Goal: Information Seeking & Learning: Find contact information

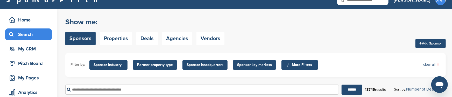
scroll to position [52, 0]
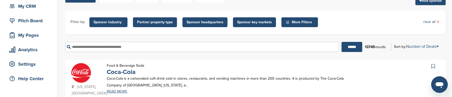
click at [99, 48] on input "text" at bounding box center [201, 47] width 273 height 10
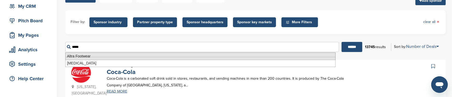
click at [92, 56] on li "Altra Footwear" at bounding box center [200, 57] width 270 height 8
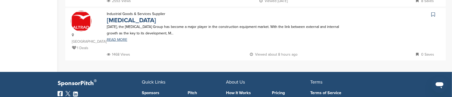
scroll to position [103, 0]
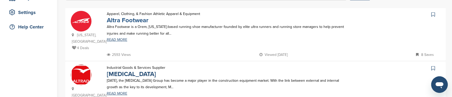
type input "**********"
click at [134, 19] on link "Altra Footwear" at bounding box center [128, 21] width 42 height 8
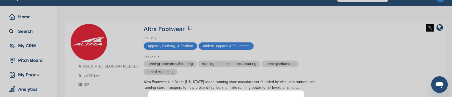
scroll to position [26, 0]
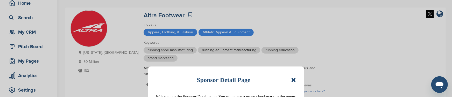
click at [294, 80] on icon at bounding box center [293, 80] width 5 height 6
click at [294, 80] on div "Utah, USA 50 Million 160 Altra Footwear Industry Apparel, Clothing, & Fashion A…" at bounding box center [255, 53] width 370 height 87
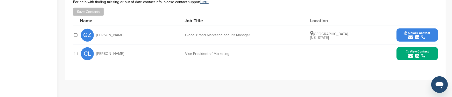
scroll to position [207, 0]
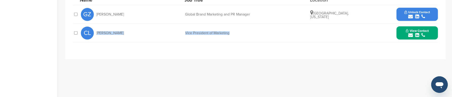
drag, startPoint x: 97, startPoint y: 33, endPoint x: 229, endPoint y: 33, distance: 132.3
click at [229, 33] on div "CL Colleen Logan Vice President of Marketing View Contact clogan@iconfitness.co…" at bounding box center [259, 33] width 357 height 18
copy div "Colleen Logan Vice President of Marketing"
click at [426, 30] on span "View Contact" at bounding box center [416, 31] width 23 height 4
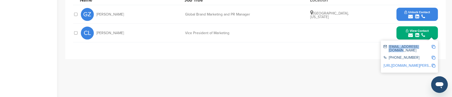
drag, startPoint x: 389, startPoint y: 46, endPoint x: 426, endPoint y: 46, distance: 37.0
click at [426, 46] on div "clogan@iconfitness.com" at bounding box center [407, 48] width 48 height 7
copy div "clogan@iconfitness.com"
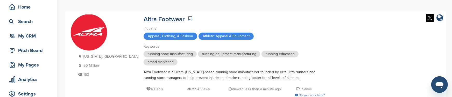
scroll to position [0, 0]
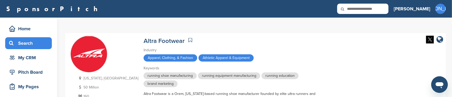
click at [31, 39] on div "Search" at bounding box center [30, 43] width 44 height 9
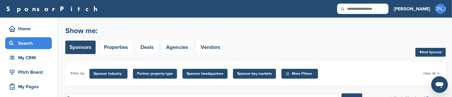
click at [32, 42] on div "Search" at bounding box center [30, 43] width 44 height 9
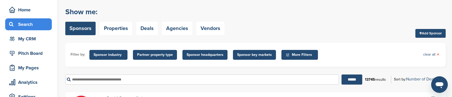
scroll to position [52, 0]
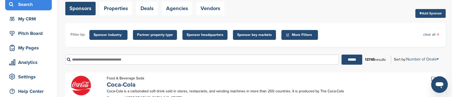
scroll to position [52, 0]
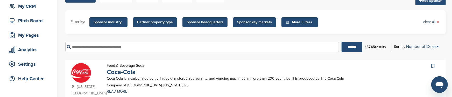
click at [86, 47] on input "text" at bounding box center [201, 47] width 273 height 10
click at [87, 46] on input "*****" at bounding box center [201, 47] width 273 height 10
type input "*****"
click at [341, 42] on input "******" at bounding box center [351, 47] width 21 height 10
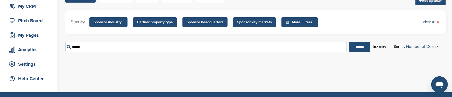
drag, startPoint x: 91, startPoint y: 48, endPoint x: 61, endPoint y: 48, distance: 30.6
click at [61, 48] on div "Home Search My CRM Pitch Board My Pages Analytics Settings Help Center You have…" at bounding box center [226, 29] width 452 height 126
type input "**********"
click at [349, 42] on input "******" at bounding box center [359, 47] width 21 height 10
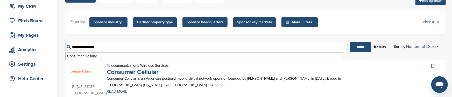
click at [139, 71] on link "Consumer Cellular" at bounding box center [133, 72] width 52 height 8
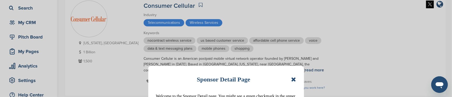
scroll to position [78, 0]
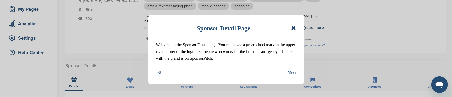
click at [294, 27] on icon at bounding box center [293, 28] width 5 height 6
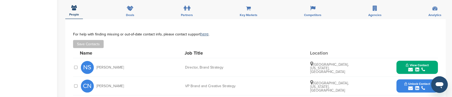
scroll to position [155, 0]
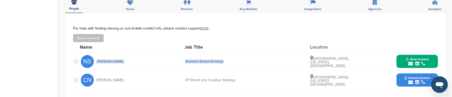
drag, startPoint x: 96, startPoint y: 61, endPoint x: 227, endPoint y: 63, distance: 131.3
click at [227, 63] on div "NS [PERSON_NAME] Director, Brand Strategy [GEOGRAPHIC_DATA], [US_STATE], [GEOGR…" at bounding box center [259, 61] width 357 height 18
copy div "[PERSON_NAME] Director, Brand Strategy"
click at [420, 59] on span "View Contact" at bounding box center [416, 59] width 23 height 4
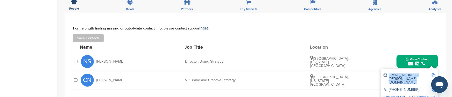
drag, startPoint x: 388, startPoint y: 75, endPoint x: 431, endPoint y: 75, distance: 43.0
click at [431, 75] on div "nick.schulte@consumercellular.com" at bounding box center [409, 79] width 52 height 14
copy div "nick.schulte@consumercellular.com"
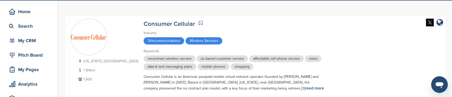
scroll to position [0, 0]
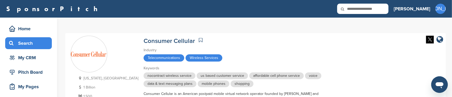
click at [22, 41] on div "Search" at bounding box center [30, 43] width 44 height 9
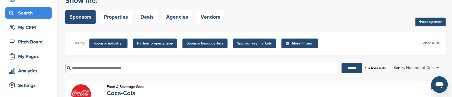
scroll to position [52, 0]
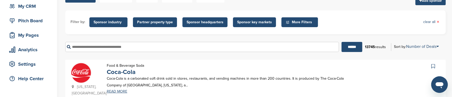
click at [107, 47] on input "text" at bounding box center [201, 47] width 273 height 10
type input "********"
click at [341, 42] on input "******" at bounding box center [351, 47] width 21 height 10
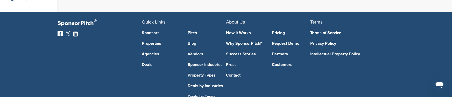
scroll to position [78, 0]
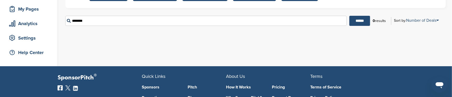
drag, startPoint x: 89, startPoint y: 22, endPoint x: 64, endPoint y: 22, distance: 24.1
click at [64, 22] on div "Home Search My CRM Pitch Board My Pages Analytics Settings Help Center You have…" at bounding box center [226, 3] width 452 height 126
click at [349, 16] on input "******" at bounding box center [359, 21] width 21 height 10
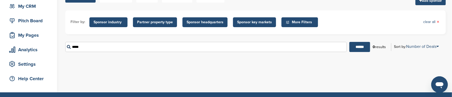
scroll to position [52, 0]
type input "*****"
drag, startPoint x: 90, startPoint y: 45, endPoint x: 60, endPoint y: 45, distance: 30.3
click at [60, 45] on div "Home Search My CRM Pitch Board My Pages Analytics Settings Help Center You have…" at bounding box center [226, 29] width 452 height 126
click at [349, 42] on input "******" at bounding box center [359, 47] width 21 height 10
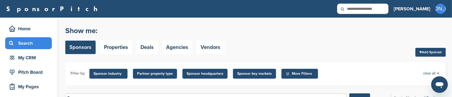
scroll to position [26, 0]
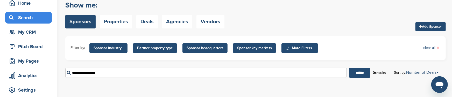
click at [107, 72] on input "**********" at bounding box center [205, 73] width 281 height 10
click at [355, 74] on input "******" at bounding box center [359, 73] width 21 height 10
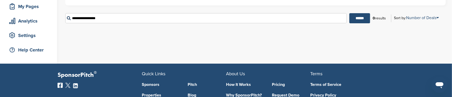
scroll to position [52, 0]
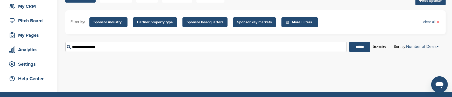
drag, startPoint x: 103, startPoint y: 47, endPoint x: 55, endPoint y: 46, distance: 47.1
click at [55, 46] on div "Home Search My CRM Pitch Board My Pages Analytics Settings Help Center You have…" at bounding box center [226, 29] width 452 height 126
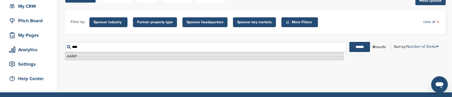
click at [69, 55] on li "AARP" at bounding box center [204, 57] width 278 height 8
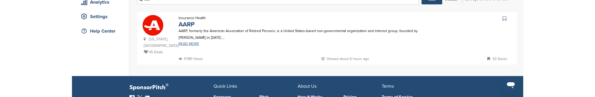
scroll to position [103, 0]
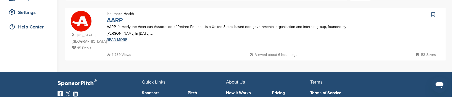
click at [119, 22] on link "AARP" at bounding box center [115, 21] width 16 height 8
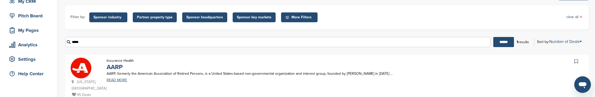
scroll to position [52, 0]
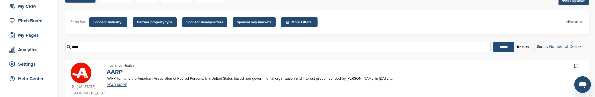
drag, startPoint x: 84, startPoint y: 46, endPoint x: 62, endPoint y: 44, distance: 22.6
click at [62, 44] on div "Home Search My CRM Pitch Board My Pages Analytics Settings Help Center You have…" at bounding box center [297, 45] width 595 height 158
type input "**********"
click at [451, 42] on input "******" at bounding box center [503, 47] width 21 height 10
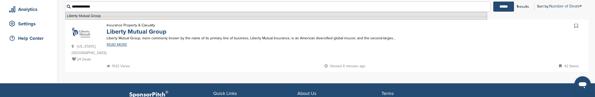
scroll to position [78, 0]
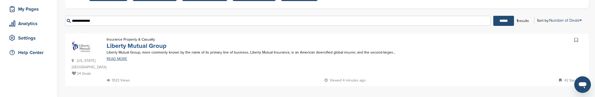
click at [158, 45] on link "Liberty Mutual Group" at bounding box center [137, 46] width 60 height 8
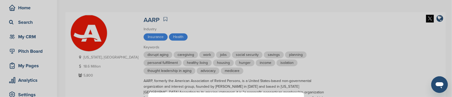
scroll to position [26, 0]
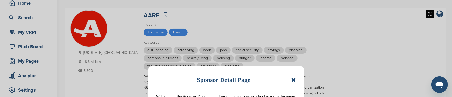
click at [293, 78] on icon at bounding box center [293, 80] width 5 height 6
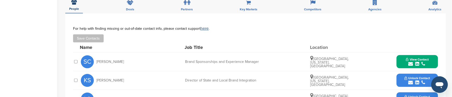
scroll to position [207, 0]
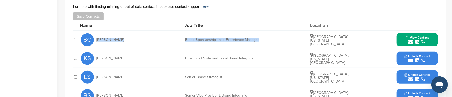
drag, startPoint x: 96, startPoint y: 39, endPoint x: 263, endPoint y: 40, distance: 166.5
click at [263, 40] on div "SC [PERSON_NAME] Brand Sponsorships and Experience Manager [GEOGRAPHIC_DATA], […" at bounding box center [259, 40] width 357 height 18
copy div "[PERSON_NAME] Brand Sponsorships and Experience Manager"
click at [416, 37] on span "View Contact" at bounding box center [416, 38] width 23 height 4
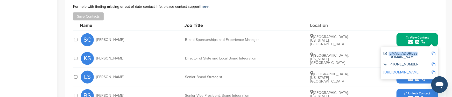
drag, startPoint x: 388, startPoint y: 53, endPoint x: 414, endPoint y: 53, distance: 25.4
click at [414, 53] on div "[EMAIL_ADDRESS][DOMAIN_NAME]" at bounding box center [407, 55] width 48 height 7
copy div "[EMAIL_ADDRESS][DOMAIN_NAME]"
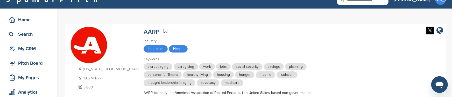
scroll to position [0, 0]
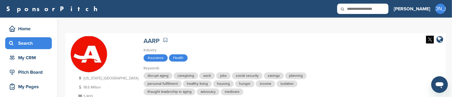
click at [27, 42] on div "Search" at bounding box center [30, 43] width 44 height 9
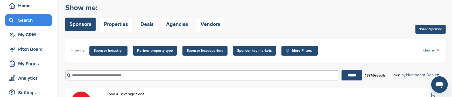
scroll to position [52, 0]
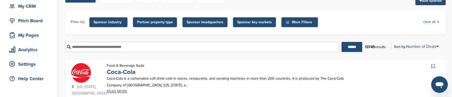
click at [75, 47] on input "text" at bounding box center [201, 47] width 273 height 10
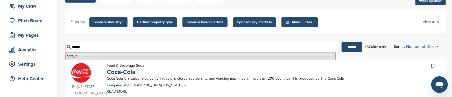
click at [74, 56] on li "Strava" at bounding box center [200, 57] width 270 height 8
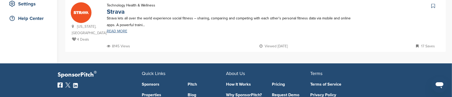
scroll to position [103, 0]
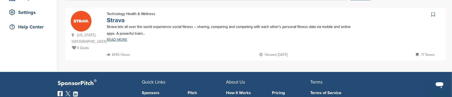
type input "******"
click at [118, 20] on link "Strava" at bounding box center [116, 21] width 18 height 8
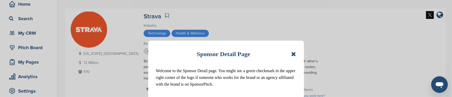
scroll to position [52, 0]
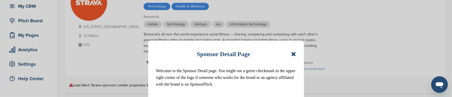
click at [292, 53] on icon at bounding box center [293, 54] width 5 height 6
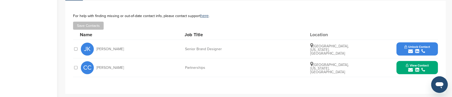
scroll to position [181, 0]
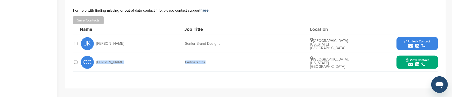
drag, startPoint x: 96, startPoint y: 62, endPoint x: 209, endPoint y: 61, distance: 112.6
click at [209, 61] on div "CC [PERSON_NAME] Partnerships [GEOGRAPHIC_DATA], [US_STATE], [GEOGRAPHIC_DATA] …" at bounding box center [259, 62] width 357 height 18
copy div "[PERSON_NAME] Partnerships"
click at [418, 59] on span "View Contact" at bounding box center [416, 60] width 23 height 4
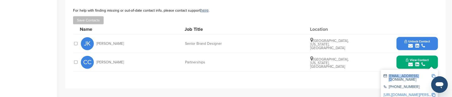
drag, startPoint x: 388, startPoint y: 76, endPoint x: 418, endPoint y: 75, distance: 30.3
click at [418, 75] on div "[EMAIL_ADDRESS][DOMAIN_NAME]" at bounding box center [407, 77] width 48 height 7
copy div "[EMAIL_ADDRESS][DOMAIN_NAME]"
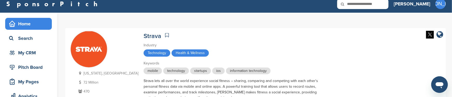
scroll to position [0, 0]
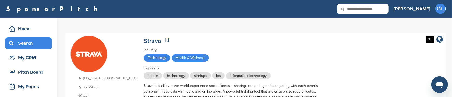
click at [32, 43] on div "Search" at bounding box center [30, 43] width 44 height 9
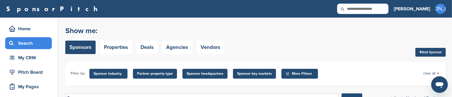
scroll to position [26, 0]
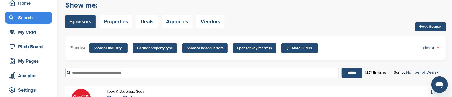
click at [77, 73] on input "text" at bounding box center [201, 73] width 273 height 10
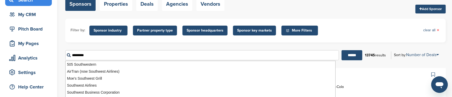
scroll to position [78, 0]
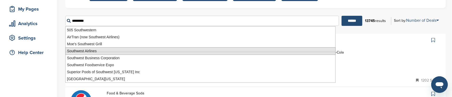
click at [98, 51] on li "Southwest Airlines" at bounding box center [200, 51] width 270 height 8
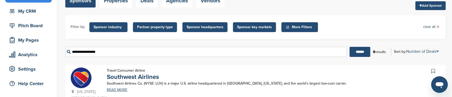
scroll to position [52, 0]
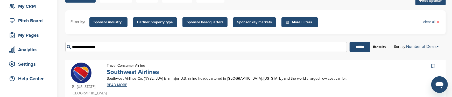
type input "**********"
click at [126, 72] on link "Southwest Airlines" at bounding box center [133, 72] width 52 height 8
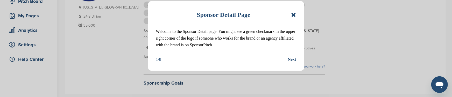
scroll to position [103, 0]
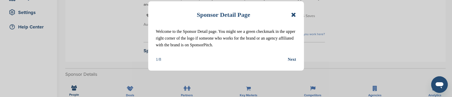
click at [294, 15] on icon at bounding box center [293, 15] width 5 height 6
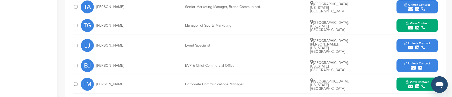
scroll to position [362, 0]
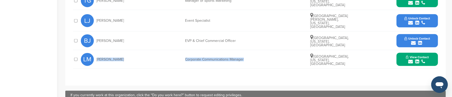
drag, startPoint x: 96, startPoint y: 55, endPoint x: 258, endPoint y: 57, distance: 162.1
click at [258, 57] on div "[PERSON_NAME] Corporate Communications Manager [GEOGRAPHIC_DATA], [US_STATE], […" at bounding box center [259, 59] width 357 height 18
copy div "[PERSON_NAME] Corporate Communications Manager"
click at [423, 55] on span "View Contact" at bounding box center [416, 57] width 23 height 4
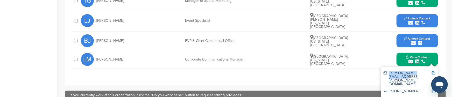
drag, startPoint x: 388, startPoint y: 69, endPoint x: 430, endPoint y: 68, distance: 42.2
click at [430, 71] on div "lidia.martinez@wnco.com" at bounding box center [407, 78] width 48 height 14
copy div "lidia.martinez@wnco.com"
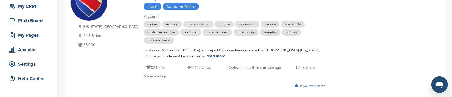
scroll to position [26, 0]
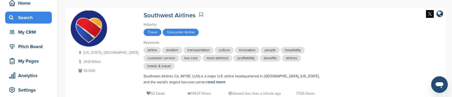
click at [26, 19] on div "Search" at bounding box center [30, 17] width 44 height 9
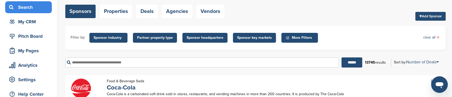
scroll to position [52, 0]
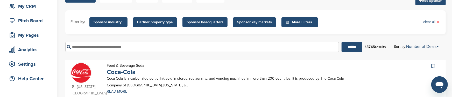
click at [86, 46] on input "text" at bounding box center [201, 47] width 273 height 10
click at [341, 42] on input "******" at bounding box center [351, 47] width 21 height 10
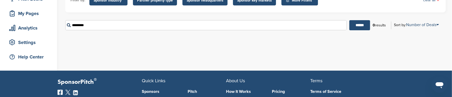
scroll to position [78, 0]
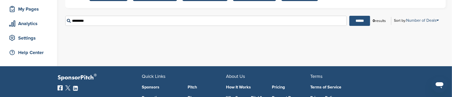
click at [356, 21] on input "******" at bounding box center [359, 21] width 21 height 10
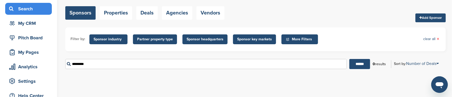
scroll to position [52, 0]
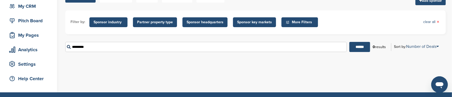
drag, startPoint x: 91, startPoint y: 46, endPoint x: 66, endPoint y: 46, distance: 24.9
click at [66, 46] on input "*********" at bounding box center [205, 47] width 281 height 10
type input "**********"
click at [349, 42] on input "******" at bounding box center [359, 47] width 21 height 10
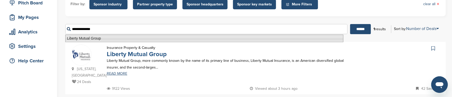
scroll to position [78, 0]
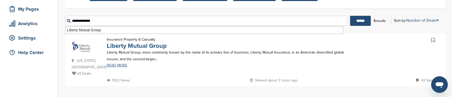
click at [135, 47] on link "Liberty Mutual Group" at bounding box center [137, 46] width 60 height 8
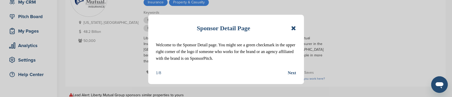
scroll to position [78, 0]
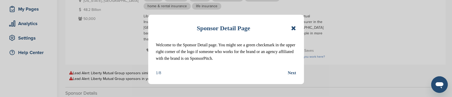
click at [292, 27] on icon at bounding box center [293, 28] width 5 height 6
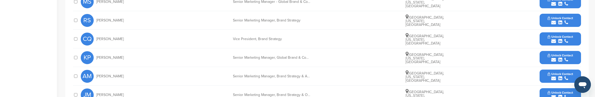
scroll to position [259, 0]
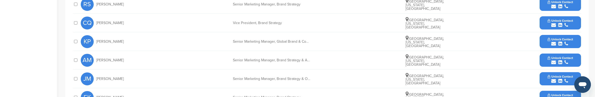
click at [305, 59] on div "Senior Marketing Manager, Brand Strategy & Advertising" at bounding box center [272, 61] width 78 height 4
drag, startPoint x: 276, startPoint y: 59, endPoint x: 329, endPoint y: 60, distance: 52.8
click at [329, 60] on div "AM Abby Muti Senior Marketing Manager, Brand Strategy & Advertising Boston, Mas…" at bounding box center [331, 60] width 500 height 18
click at [326, 48] on div "KP Katherine Piontkovski Senior Marketing Manager, Global Brand & Communication…" at bounding box center [331, 41] width 500 height 18
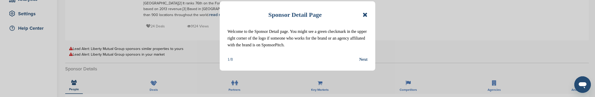
scroll to position [103, 0]
click at [365, 15] on icon at bounding box center [365, 15] width 5 height 6
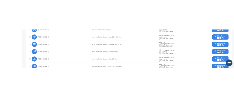
scroll to position [285, 0]
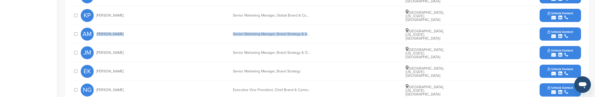
drag, startPoint x: 97, startPoint y: 34, endPoint x: 312, endPoint y: 34, distance: 215.4
click at [312, 34] on div "AM Abby Muti Senior Marketing Manager, Brand Strategy & Advertising Boston, Mas…" at bounding box center [331, 34] width 500 height 18
copy div "Abby Muti Senior Marketing Manager, Brand Strategy & Adve"
click at [157, 10] on div "KP Katherine Piontkovski Senior Marketing Manager, Global Brand & Communication…" at bounding box center [331, 15] width 500 height 18
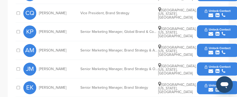
click at [217, 46] on span "Unlock Contact" at bounding box center [218, 48] width 26 height 4
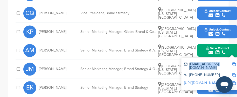
drag, startPoint x: 189, startPoint y: 47, endPoint x: 233, endPoint y: 46, distance: 43.8
click at [233, 61] on div "abby.muti@libertymutual.com" at bounding box center [210, 66] width 52 height 11
copy div "abby.muti@libertymutual.com"
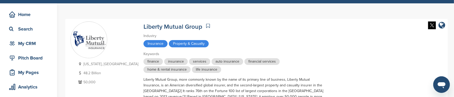
scroll to position [0, 0]
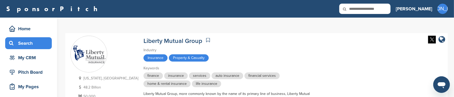
click at [24, 43] on div "Search" at bounding box center [30, 43] width 44 height 9
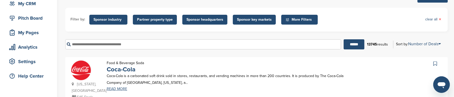
scroll to position [78, 0]
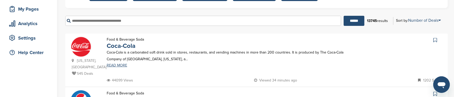
click at [92, 21] on input "text" at bounding box center [203, 21] width 276 height 10
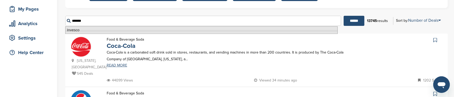
click at [75, 30] on li "Invesco" at bounding box center [201, 30] width 272 height 8
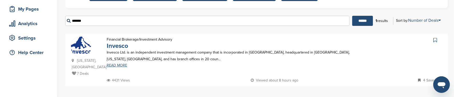
type input "*******"
click at [117, 46] on link "Invesco" at bounding box center [117, 46] width 21 height 8
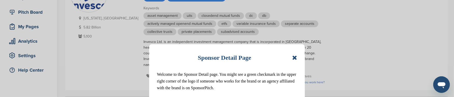
scroll to position [103, 0]
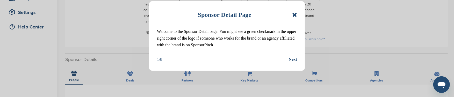
click at [295, 13] on icon at bounding box center [294, 15] width 5 height 6
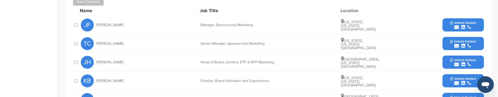
scroll to position [207, 0]
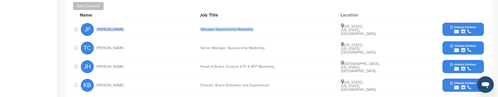
drag, startPoint x: 96, startPoint y: 24, endPoint x: 253, endPoint y: 24, distance: 156.4
click at [253, 24] on div "[PERSON_NAME] Manager, Sponsorship Marketing [US_STATE], [US_STATE], [GEOGRAPHI…" at bounding box center [282, 29] width 403 height 18
copy div "[PERSON_NAME] Manager, Sponsorship Marketing"
click at [454, 25] on span "Unlock Contact" at bounding box center [463, 27] width 26 height 4
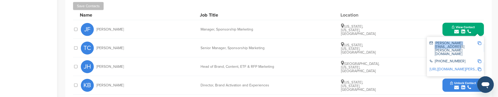
drag, startPoint x: 434, startPoint y: 37, endPoint x: 477, endPoint y: 39, distance: 42.5
click at [454, 41] on div "[PERSON_NAME][EMAIL_ADDRESS][PERSON_NAME][DOMAIN_NAME]" at bounding box center [453, 48] width 48 height 14
copy div "[PERSON_NAME][EMAIL_ADDRESS][PERSON_NAME][DOMAIN_NAME]"
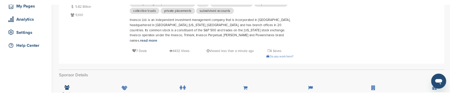
scroll to position [78, 0]
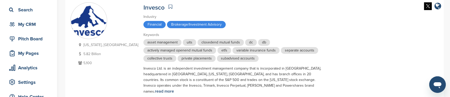
scroll to position [26, 0]
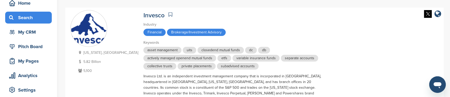
click at [26, 21] on div "Search" at bounding box center [30, 17] width 44 height 9
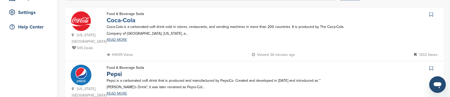
scroll to position [26, 0]
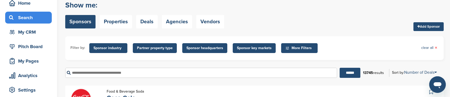
click at [90, 73] on input "text" at bounding box center [201, 73] width 272 height 10
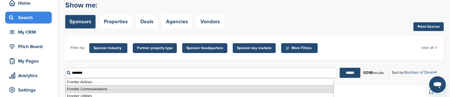
click at [107, 88] on li "Frontier Communications" at bounding box center [199, 89] width 268 height 8
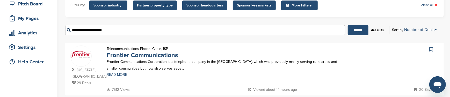
scroll to position [78, 0]
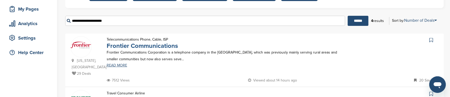
type input "**********"
click at [140, 46] on link "Frontier Communications" at bounding box center [142, 46] width 71 height 8
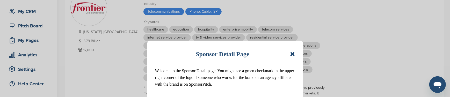
scroll to position [52, 0]
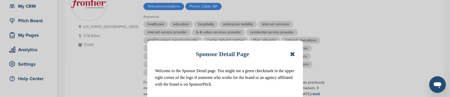
click at [291, 54] on icon at bounding box center [292, 54] width 5 height 6
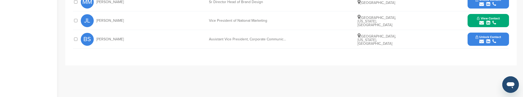
scroll to position [311, 0]
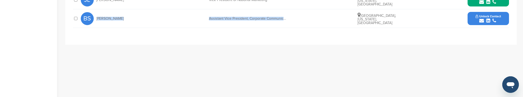
drag, startPoint x: 96, startPoint y: 18, endPoint x: 286, endPoint y: 17, distance: 190.0
click at [286, 17] on div "BS [PERSON_NAME] Assistant Vice President, Corporate Communications [GEOGRAPHIC…" at bounding box center [295, 18] width 428 height 18
copy div "[PERSON_NAME] Assistant Vice President, Corporate Communicati"
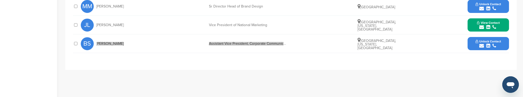
scroll to position [259, 0]
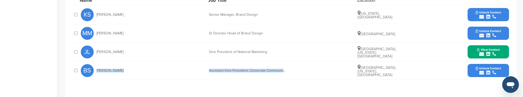
click at [450, 72] on icon "submit" at bounding box center [481, 72] width 5 height 5
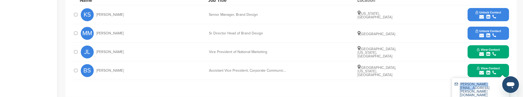
drag, startPoint x: 460, startPoint y: 83, endPoint x: 491, endPoint y: 83, distance: 31.3
click at [450, 83] on div "brigid.smith@ftr.com" at bounding box center [479, 90] width 48 height 14
copy div "brigid.smith@ftr.com"
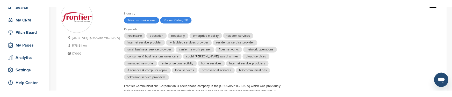
scroll to position [0, 0]
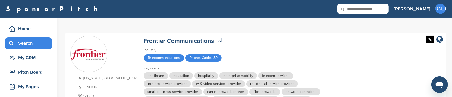
click at [25, 46] on div "Search" at bounding box center [30, 43] width 44 height 9
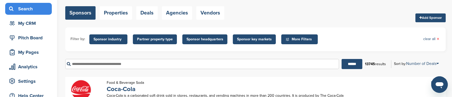
scroll to position [52, 0]
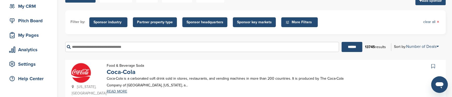
click at [87, 46] on input "text" at bounding box center [202, 47] width 274 height 10
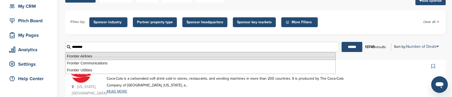
click at [93, 56] on li "Frontier Airlines" at bounding box center [200, 57] width 270 height 8
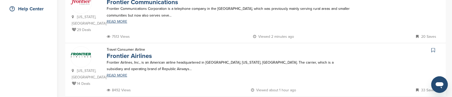
scroll to position [129, 0]
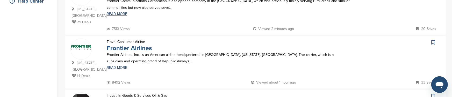
type input "**********"
click at [139, 47] on link "Frontier Airlines" at bounding box center [129, 49] width 45 height 8
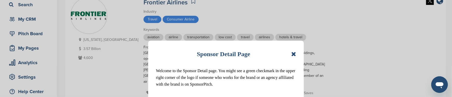
scroll to position [52, 0]
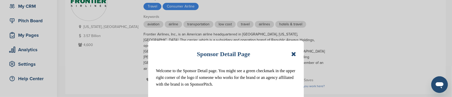
click at [294, 53] on icon at bounding box center [293, 54] width 5 height 6
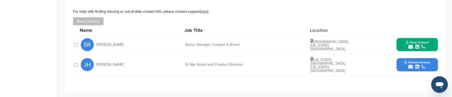
scroll to position [181, 0]
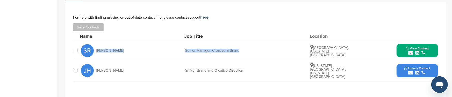
drag, startPoint x: 96, startPoint y: 44, endPoint x: 240, endPoint y: 43, distance: 144.2
click at [240, 43] on div "SR [PERSON_NAME] Senior Manager, Creative & Brand [GEOGRAPHIC_DATA], [US_STATE]…" at bounding box center [259, 50] width 357 height 18
copy div "[PERSON_NAME] Senior Manager, Creative & Brand"
click at [426, 47] on span "View Contact" at bounding box center [417, 49] width 23 height 4
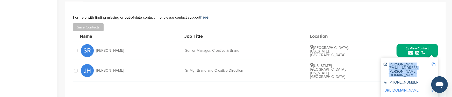
drag, startPoint x: 389, startPoint y: 59, endPoint x: 432, endPoint y: 58, distance: 42.7
click at [432, 61] on div "[PERSON_NAME][EMAIL_ADDRESS][PERSON_NAME][DOMAIN_NAME]" at bounding box center [409, 70] width 52 height 18
copy div "[PERSON_NAME][EMAIL_ADDRESS][PERSON_NAME][DOMAIN_NAME]"
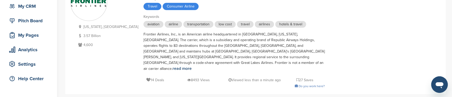
scroll to position [0, 0]
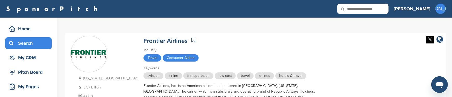
click at [30, 44] on div "Search" at bounding box center [30, 43] width 44 height 9
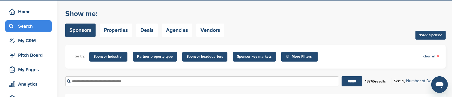
scroll to position [26, 0]
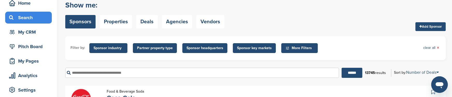
click at [87, 72] on input "text" at bounding box center [202, 73] width 274 height 10
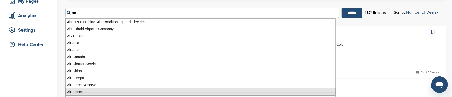
scroll to position [78, 0]
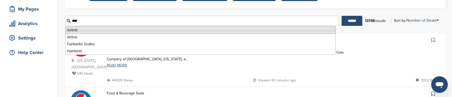
click at [80, 30] on li "Airbnb" at bounding box center [200, 30] width 270 height 8
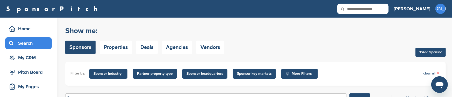
scroll to position [52, 0]
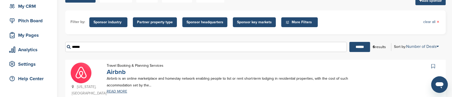
type input "******"
click at [121, 72] on link "Airbnb" at bounding box center [116, 72] width 19 height 8
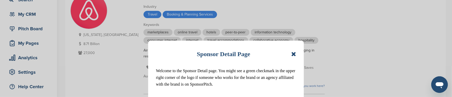
scroll to position [52, 0]
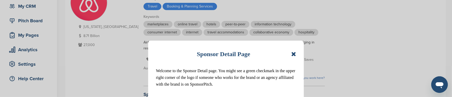
click at [294, 53] on icon at bounding box center [293, 54] width 5 height 6
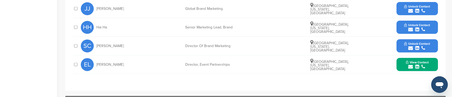
scroll to position [362, 0]
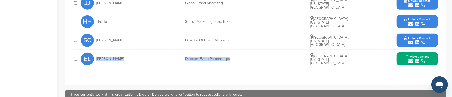
drag, startPoint x: 96, startPoint y: 58, endPoint x: 241, endPoint y: 57, distance: 144.7
click at [241, 57] on div "EL [PERSON_NAME] Director, Event Partnerships [GEOGRAPHIC_DATA], [US_STATE], [G…" at bounding box center [259, 59] width 357 height 18
copy div "[PERSON_NAME] Director, Event Partnerships"
click at [423, 55] on span "View Contact" at bounding box center [417, 57] width 23 height 4
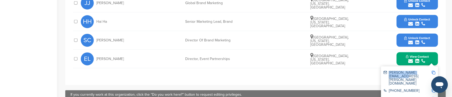
drag, startPoint x: 389, startPoint y: 72, endPoint x: 427, endPoint y: 71, distance: 38.8
click at [427, 71] on div "[PERSON_NAME][EMAIL_ADDRESS][PERSON_NAME][DOMAIN_NAME]" at bounding box center [407, 78] width 48 height 14
copy div "[PERSON_NAME][EMAIL_ADDRESS][PERSON_NAME][DOMAIN_NAME]"
